Goal: Browse casually: Explore the website without a specific task or goal

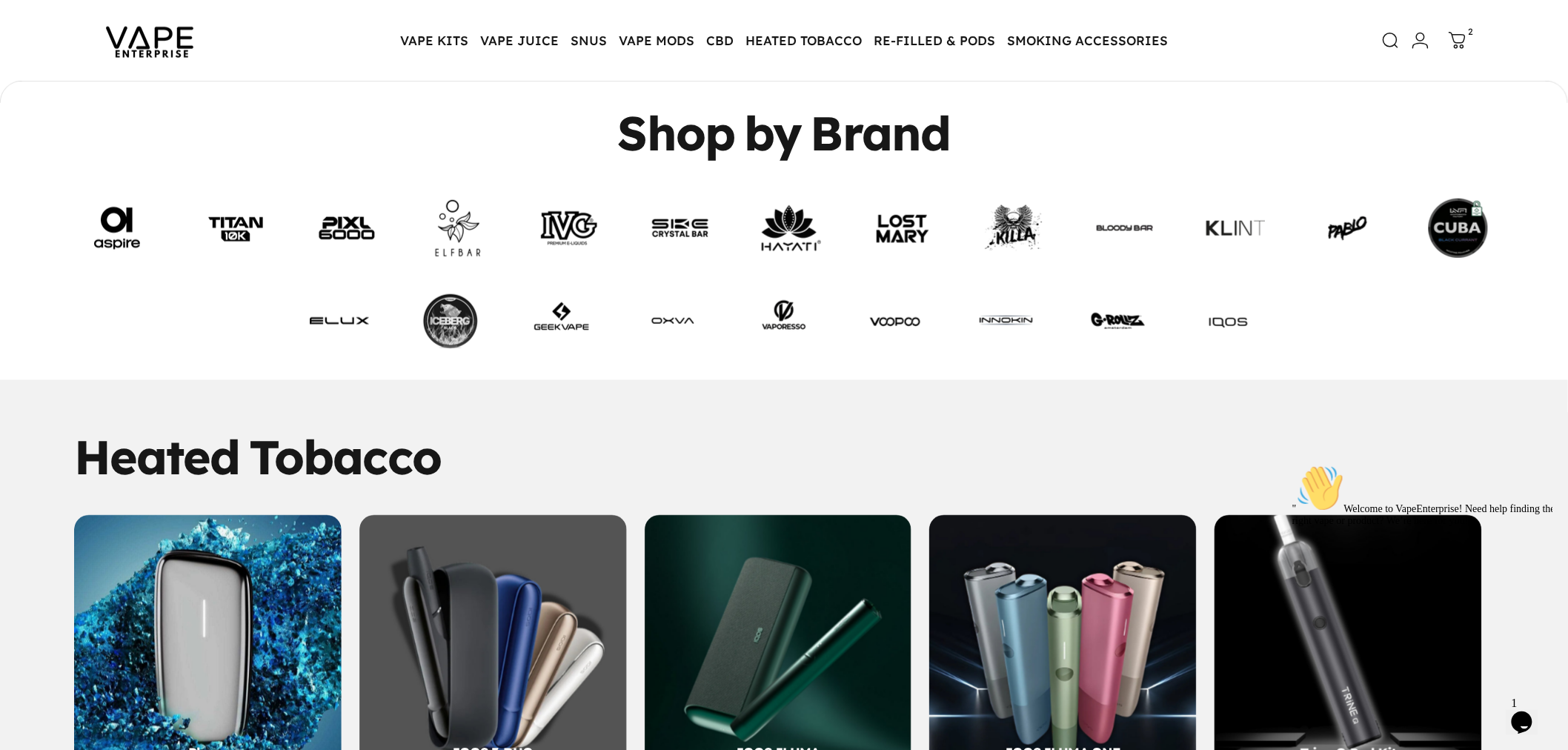
click at [821, 228] on link at bounding box center [791, 228] width 59 height 59
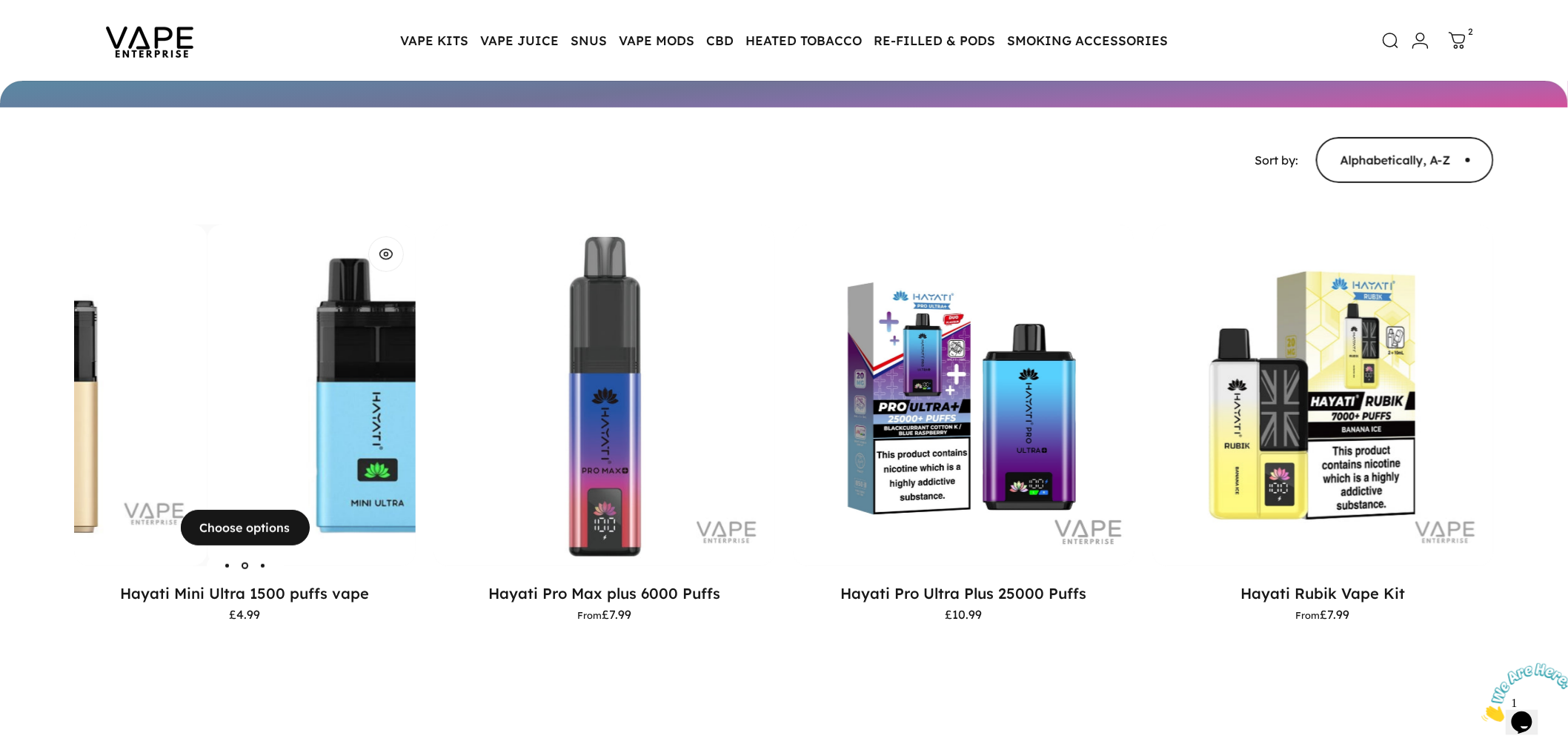
scroll to position [161, 0]
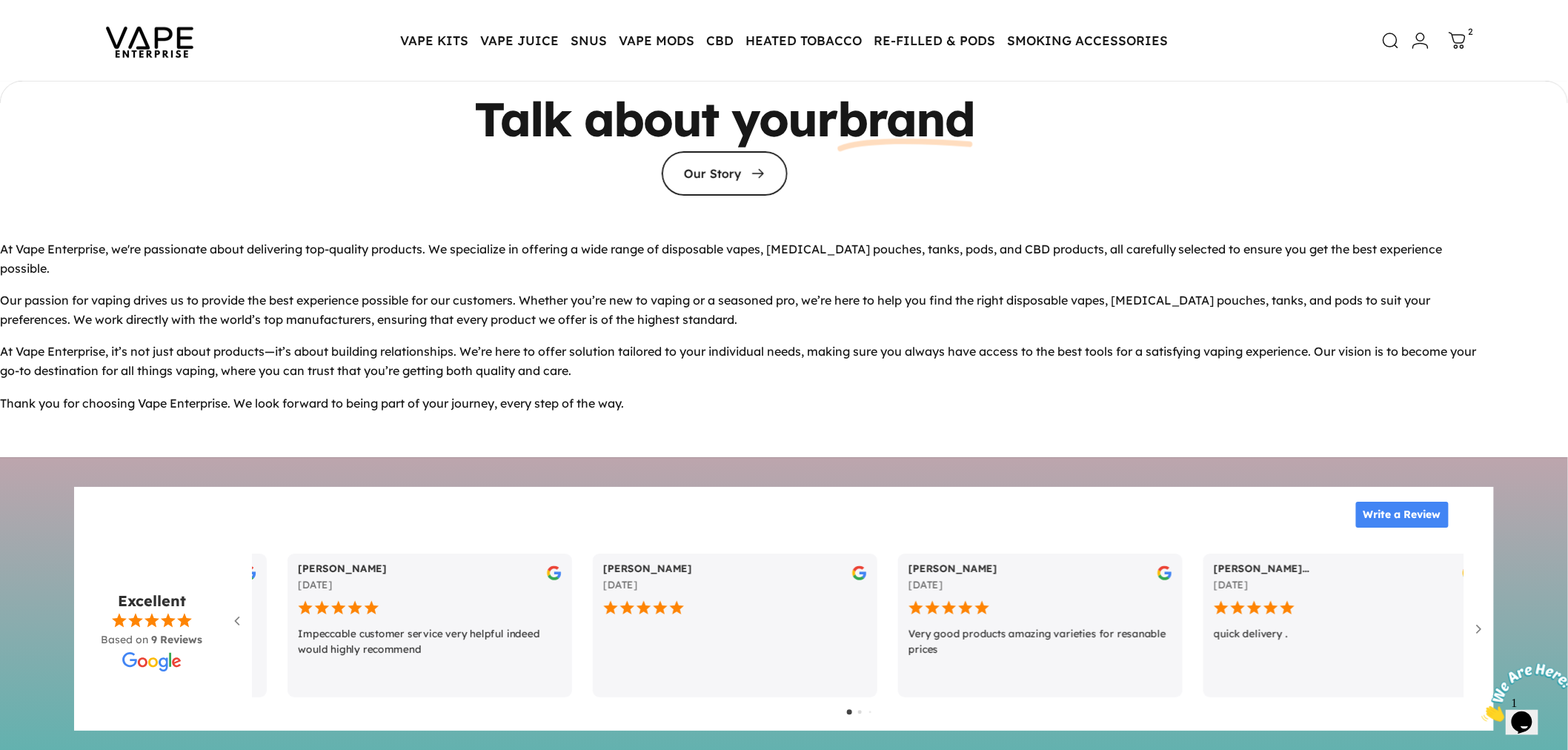
scroll to position [6701, 0]
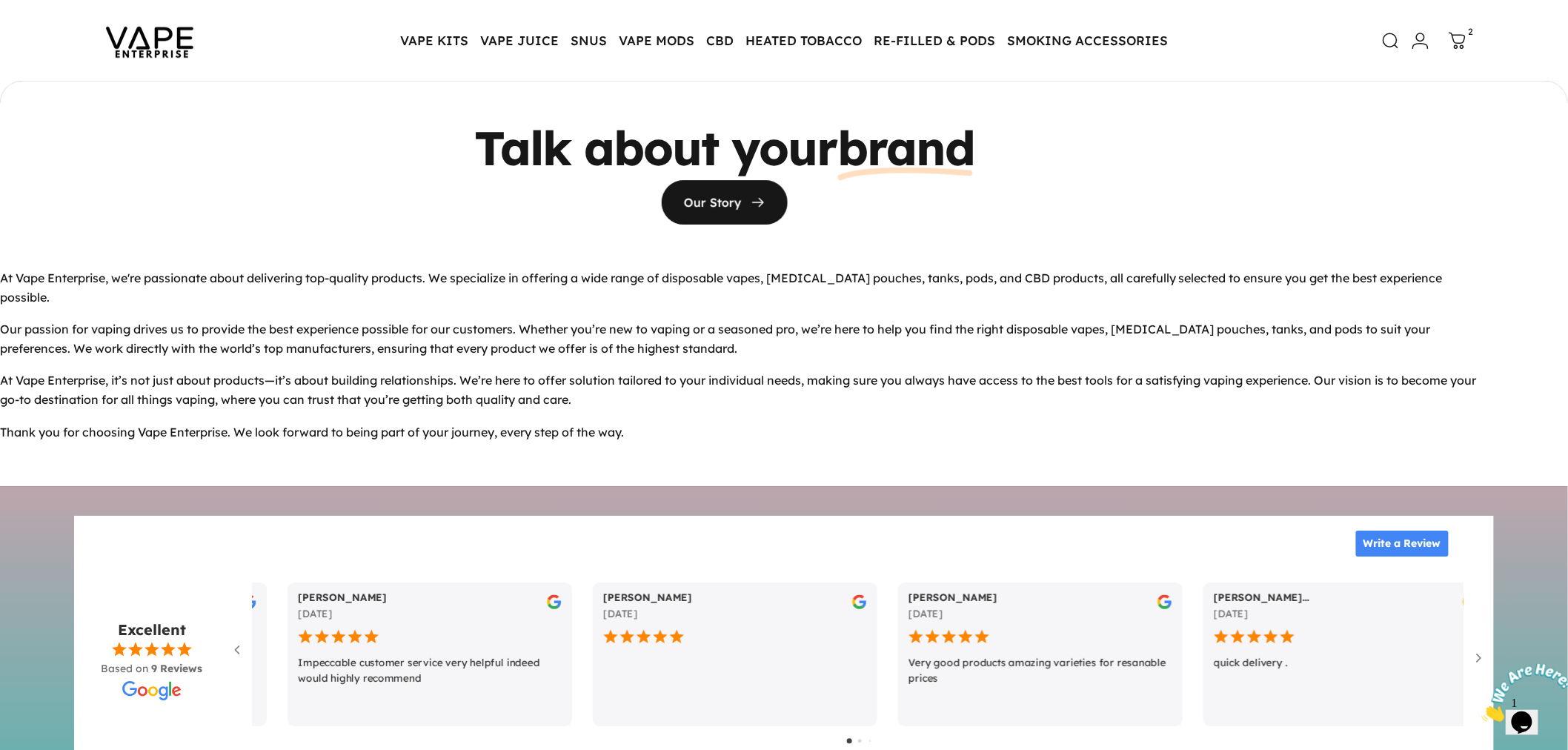
click at [709, 172] on span at bounding box center [724, 202] width 189 height 88
click at [705, 173] on span at bounding box center [724, 202] width 189 height 88
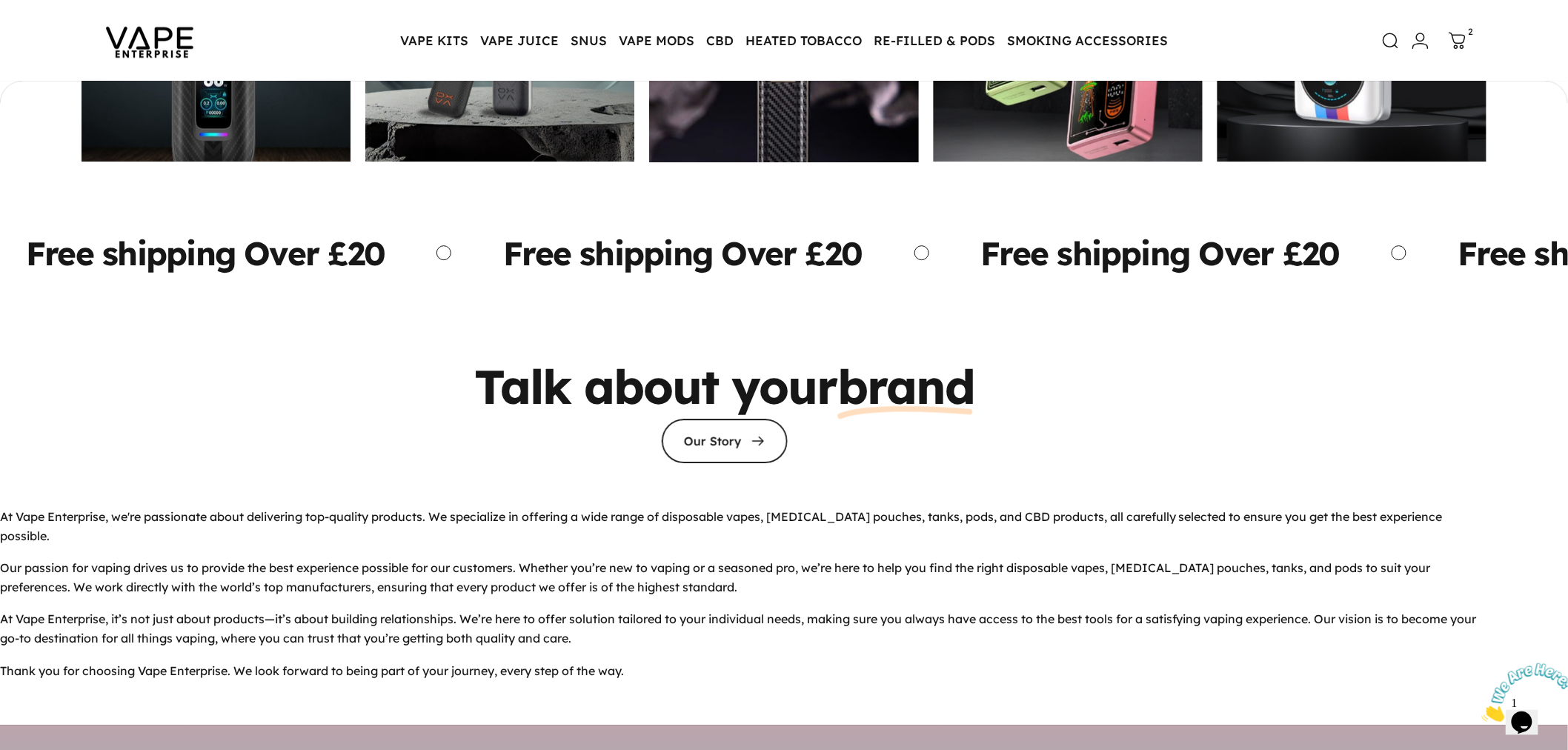
scroll to position [6455, 0]
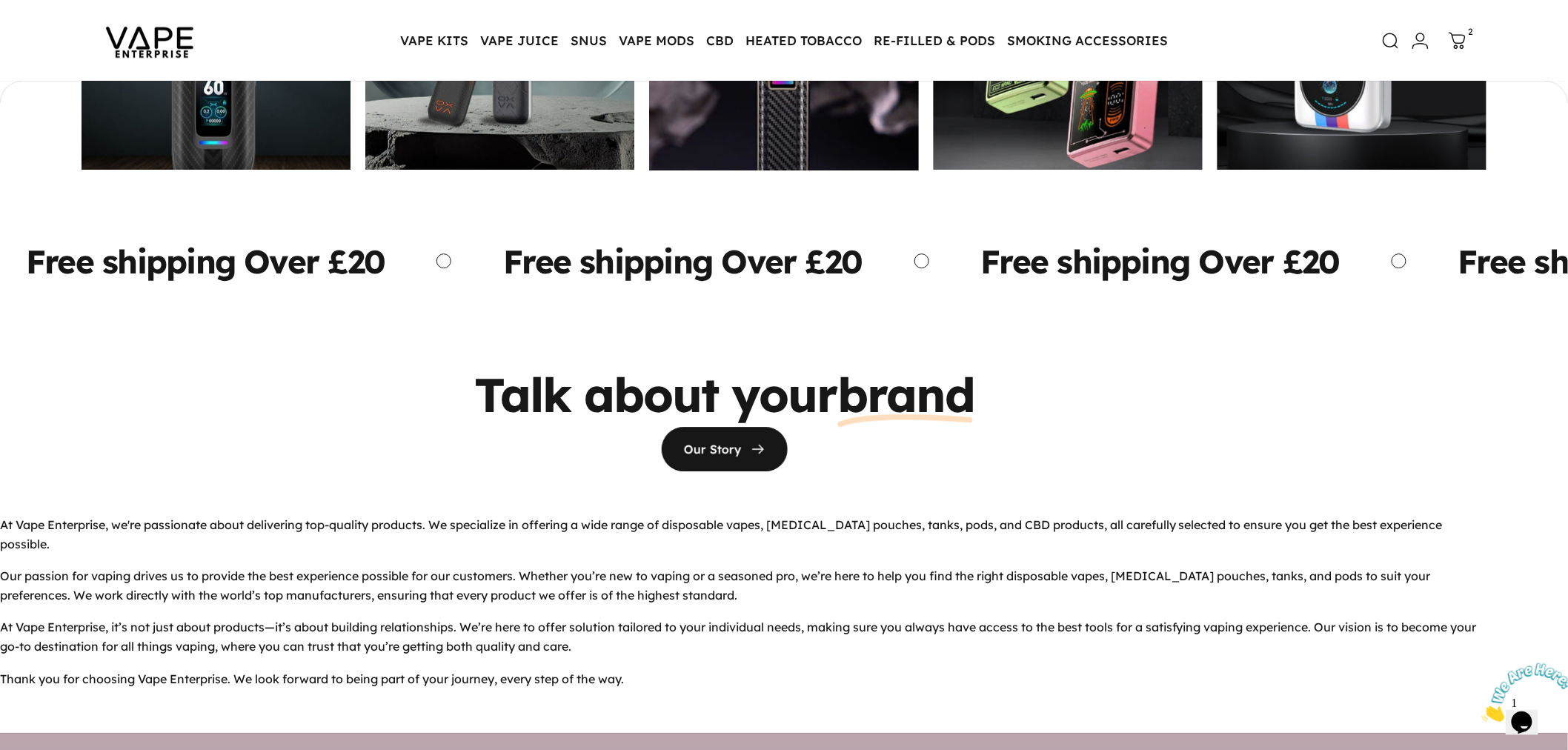
click at [700, 427] on span at bounding box center [724, 449] width 189 height 88
drag, startPoint x: 700, startPoint y: 427, endPoint x: 430, endPoint y: 369, distance: 276.2
click at [671, 419] on span at bounding box center [724, 449] width 189 height 88
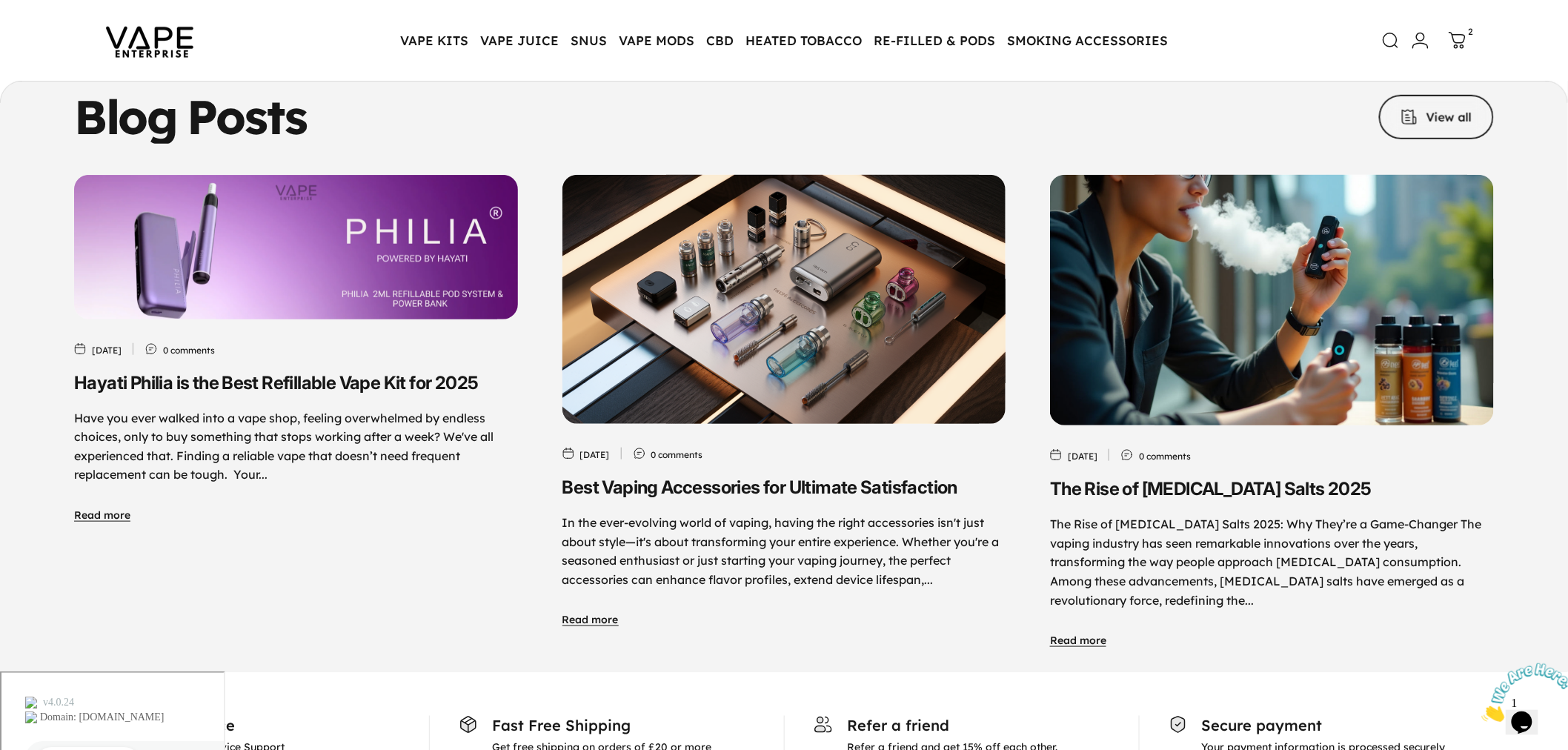
scroll to position [7442, 0]
